Goal: Information Seeking & Learning: Learn about a topic

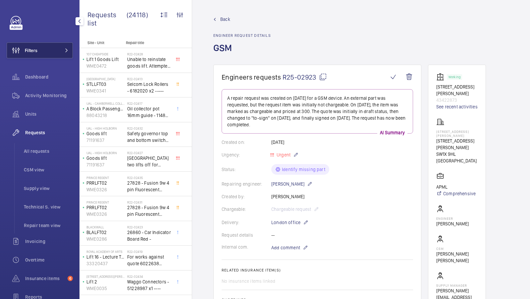
click at [63, 55] on button "Filters" at bounding box center [40, 50] width 66 height 16
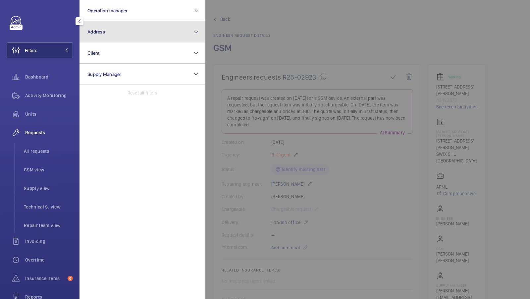
click at [129, 36] on button "Address" at bounding box center [143, 31] width 126 height 21
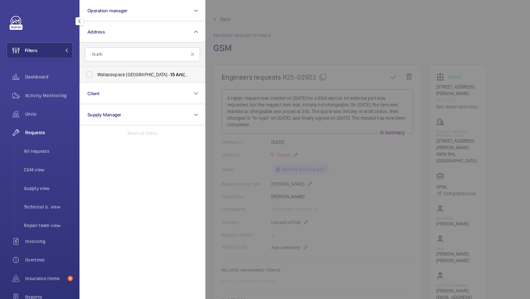
type input "15 arti"
click at [123, 77] on span "Wallacespace Spitalfields - [STREET_ADDRESS]" at bounding box center [142, 74] width 91 height 7
click at [96, 77] on input "Wallacespace Spitalfields - [STREET_ADDRESS]" at bounding box center [89, 74] width 13 height 13
checkbox input "true"
click at [63, 45] on button "Filters 1" at bounding box center [40, 50] width 66 height 16
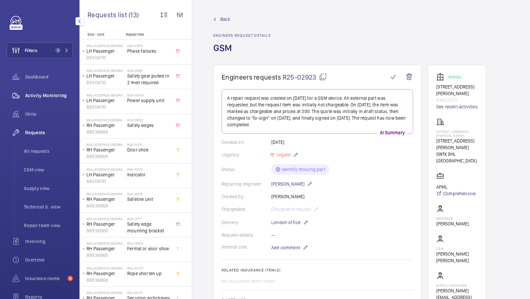
click at [53, 94] on span "Activity Monitoring" at bounding box center [49, 95] width 48 height 7
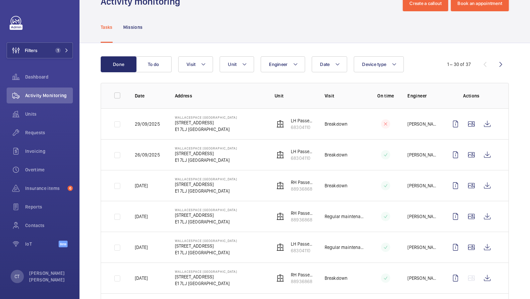
scroll to position [21, 0]
click at [44, 193] on div "Insurance items 6" at bounding box center [40, 188] width 66 height 16
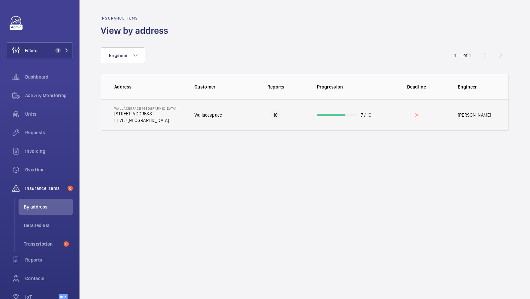
click at [150, 114] on p "[STREET_ADDRESS]" at bounding box center [145, 113] width 62 height 7
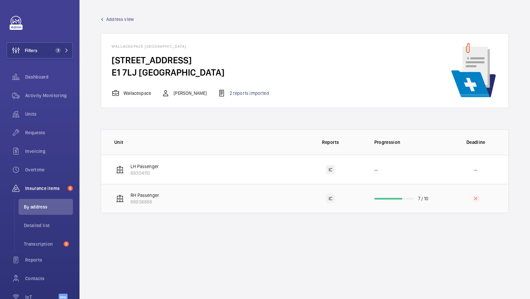
click at [254, 195] on td "RH Passenger 88936868" at bounding box center [199, 198] width 197 height 29
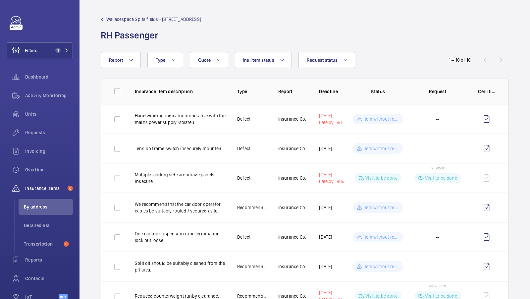
click at [164, 20] on span "Wallacespace Spitalfields - [STREET_ADDRESS]" at bounding box center [153, 19] width 95 height 7
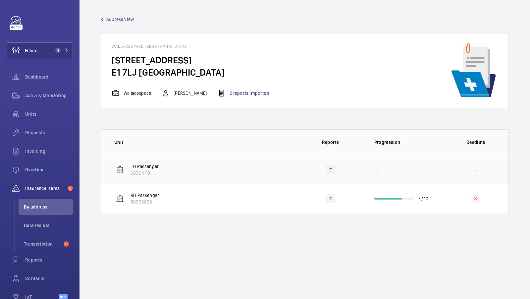
click at [177, 171] on td "LH Passenger 68304110" at bounding box center [199, 169] width 197 height 29
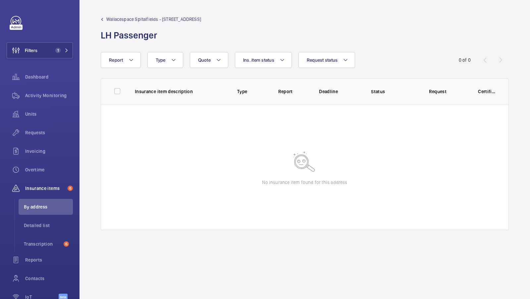
click at [145, 17] on span "Wallacespace Spitalfields - [STREET_ADDRESS]" at bounding box center [153, 19] width 95 height 7
